Goal: Task Accomplishment & Management: Manage account settings

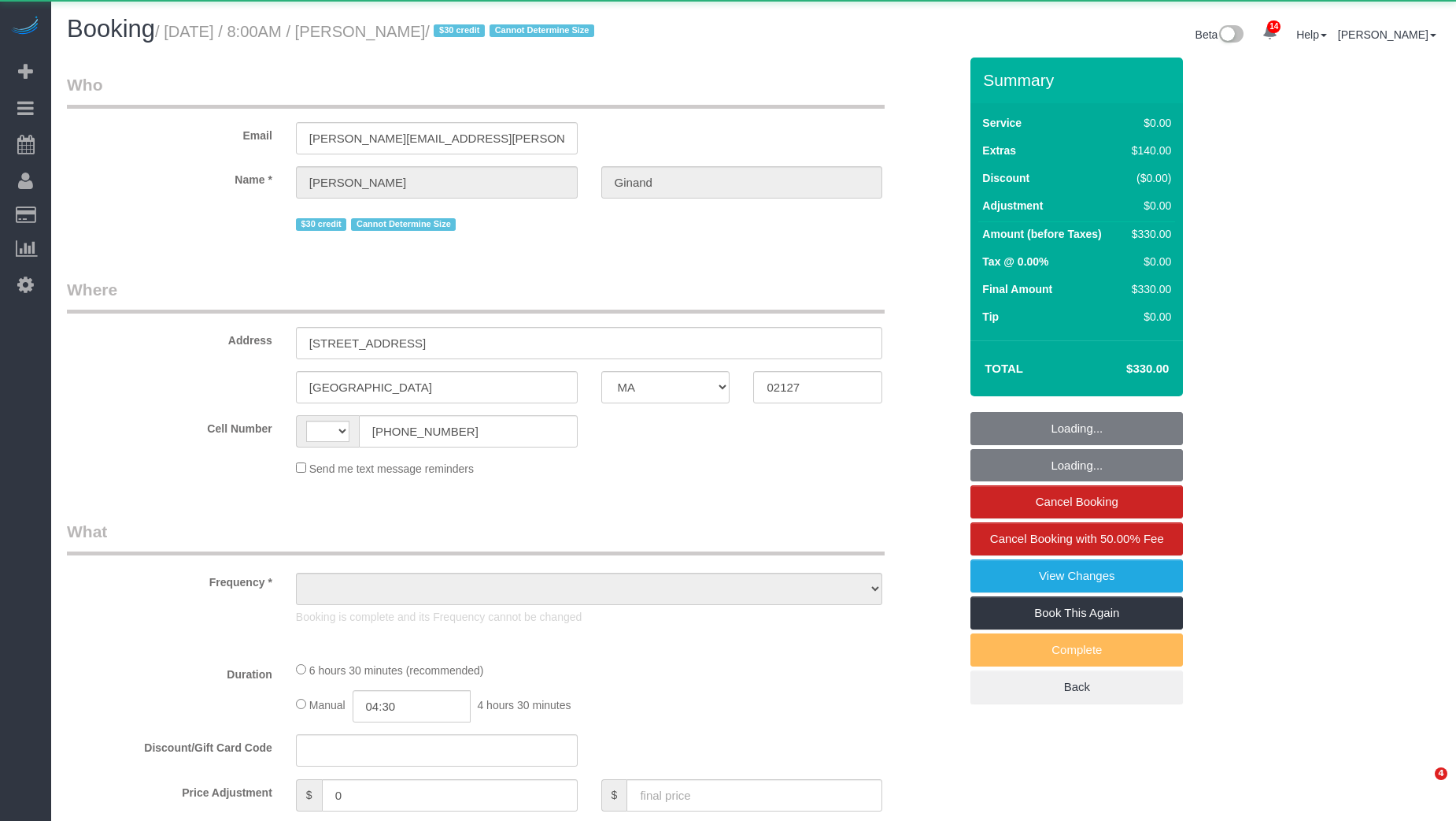
select select "MA"
select select "string:[GEOGRAPHIC_DATA]"
select select "object:1348"
select select "2"
select select "spot1"
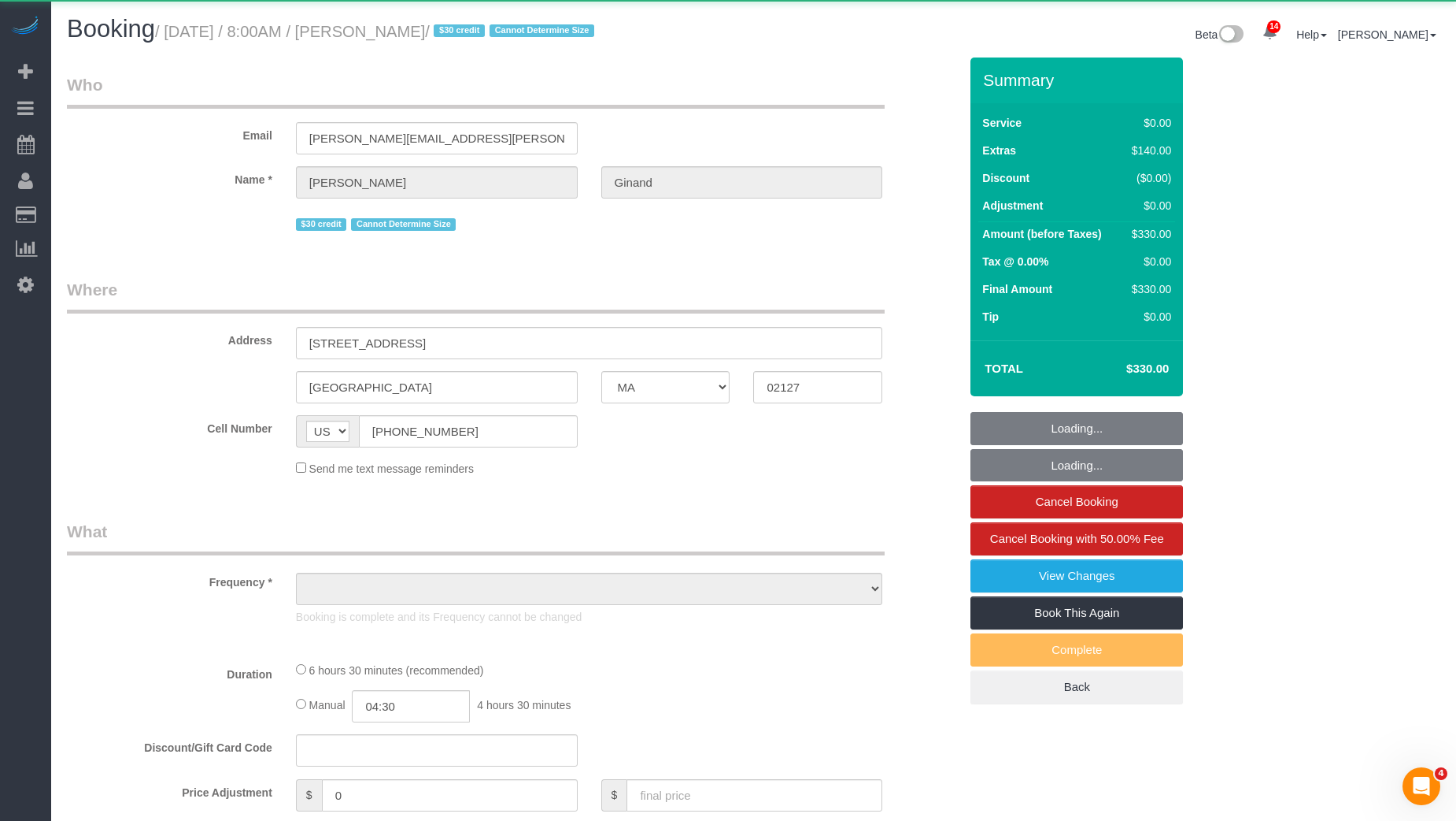
select select "number:89"
select select "number:75"
select select "number:15"
select select "number:5"
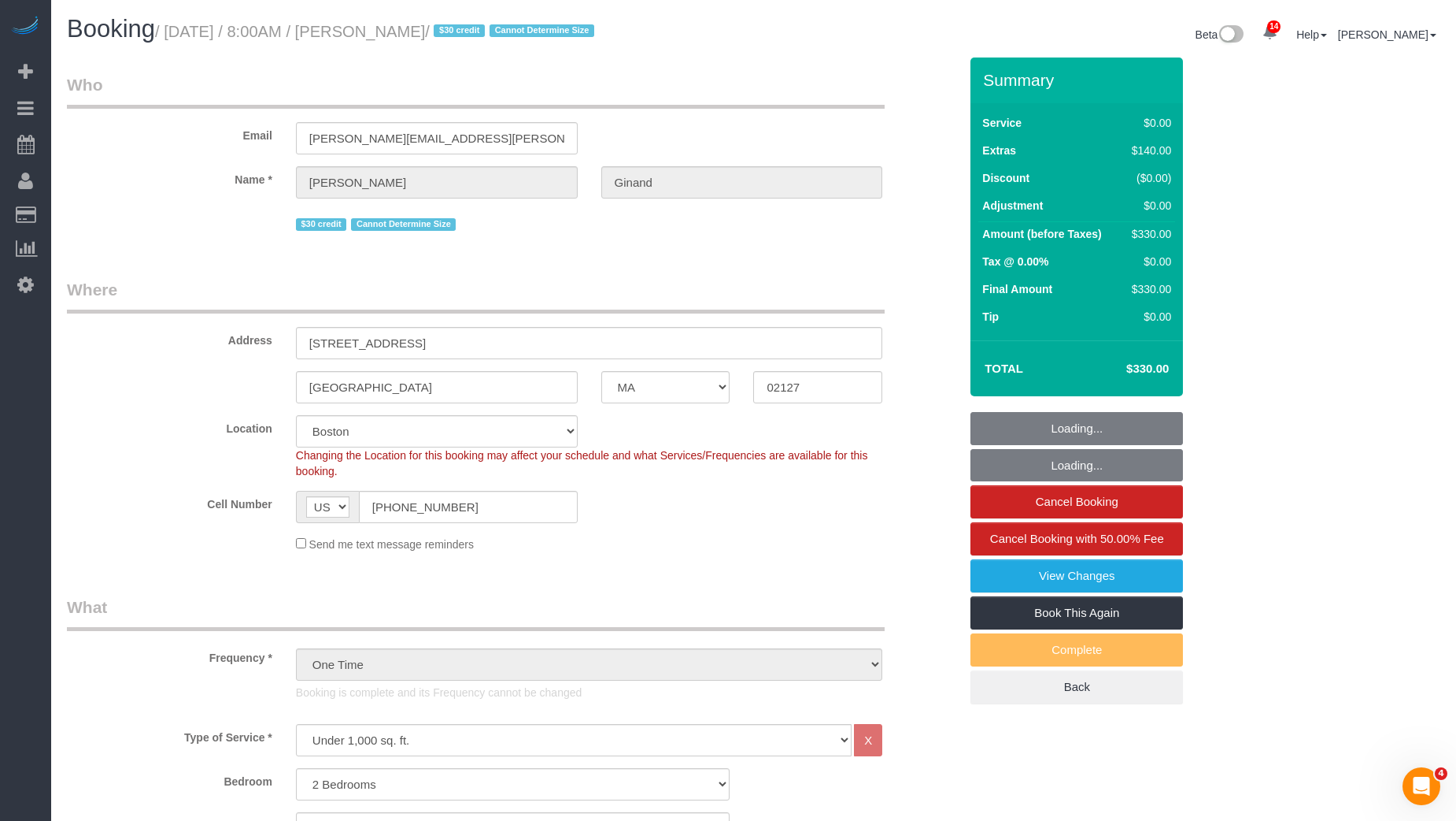
select select "string:stripe-pm_1HK2gi4VGloSiKo73eHCgN0s"
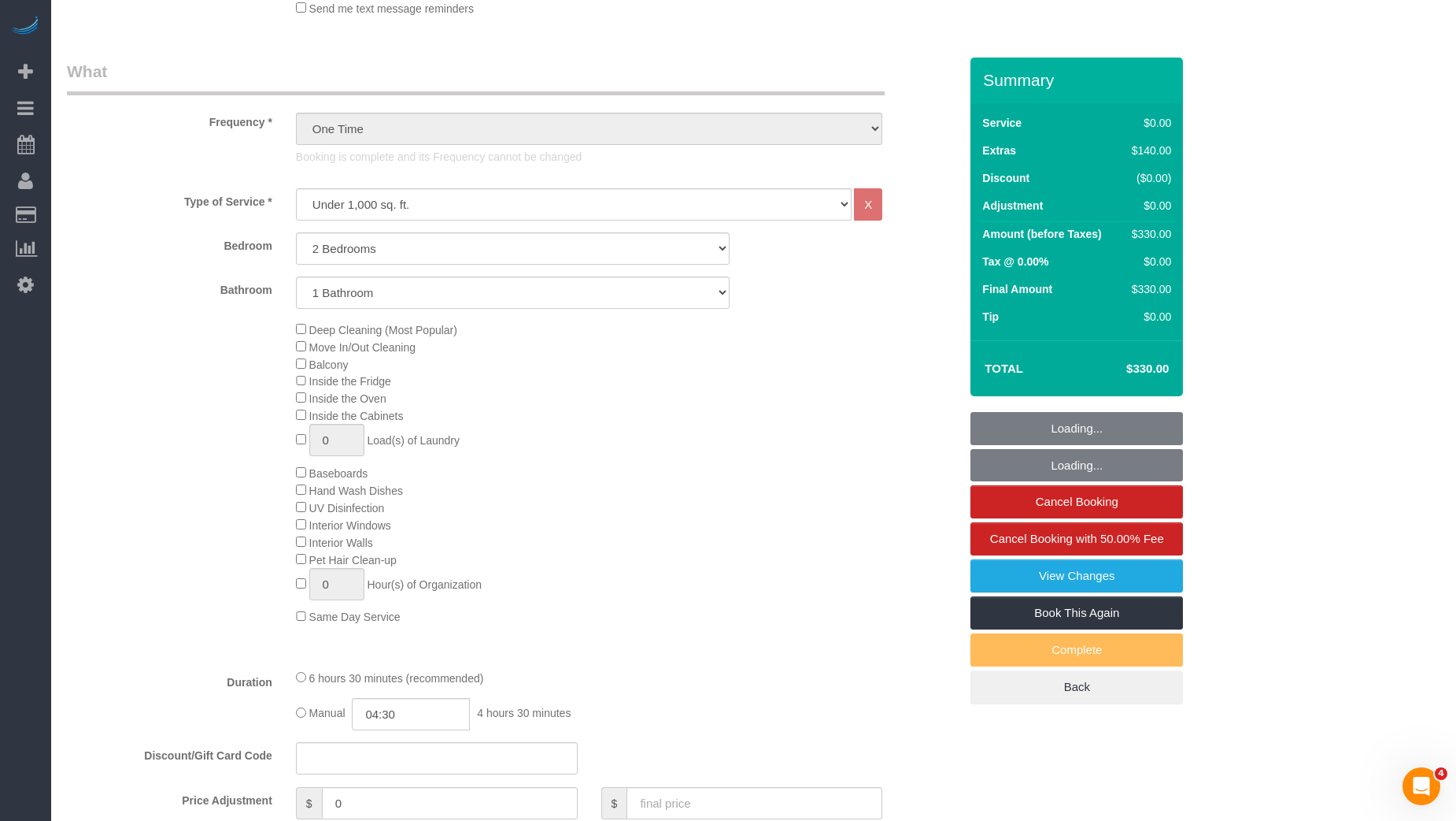
select select "object:1698"
select select "spot6"
select select "2"
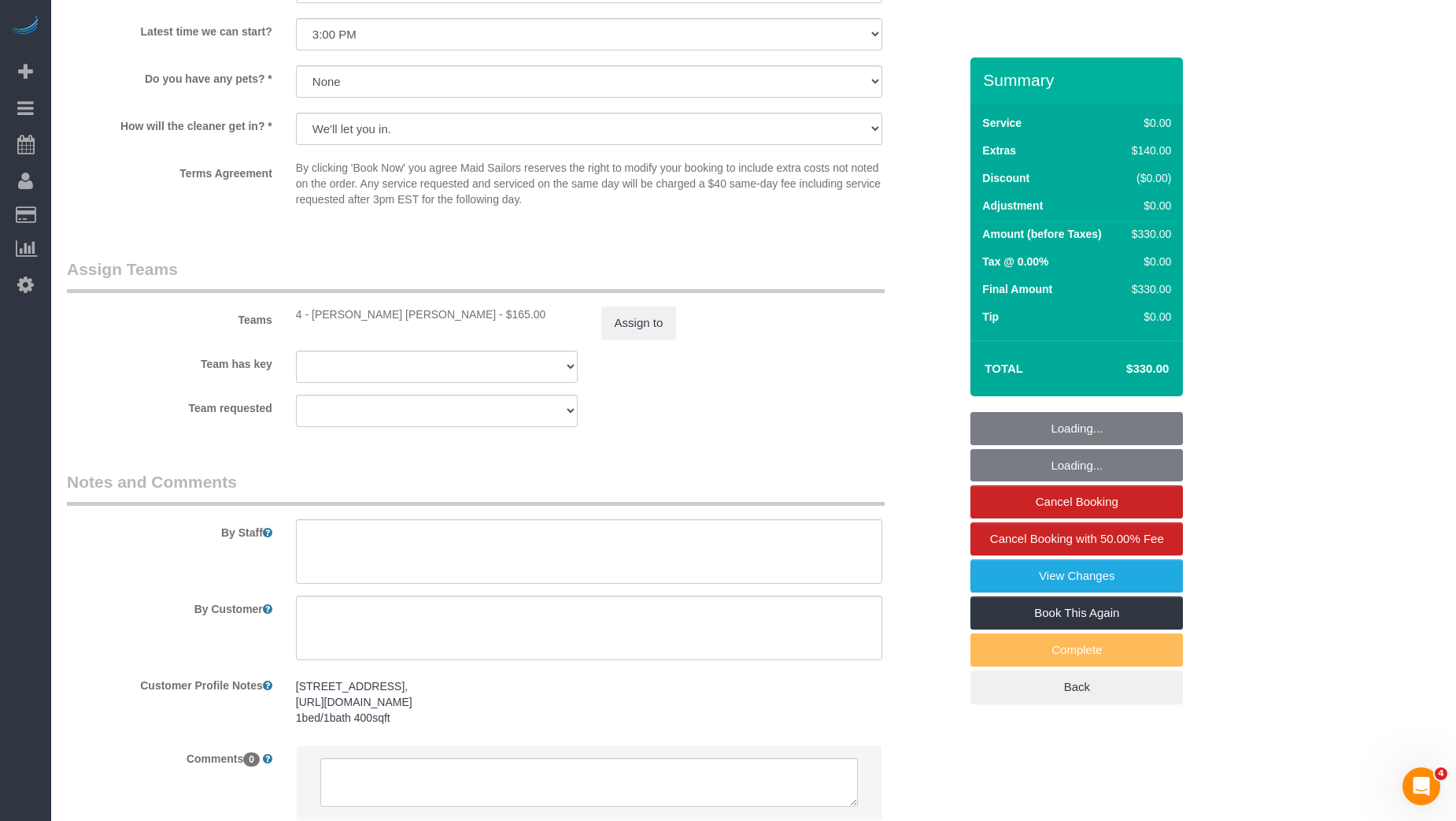
scroll to position [1909, 0]
